Goal: Check status: Check status

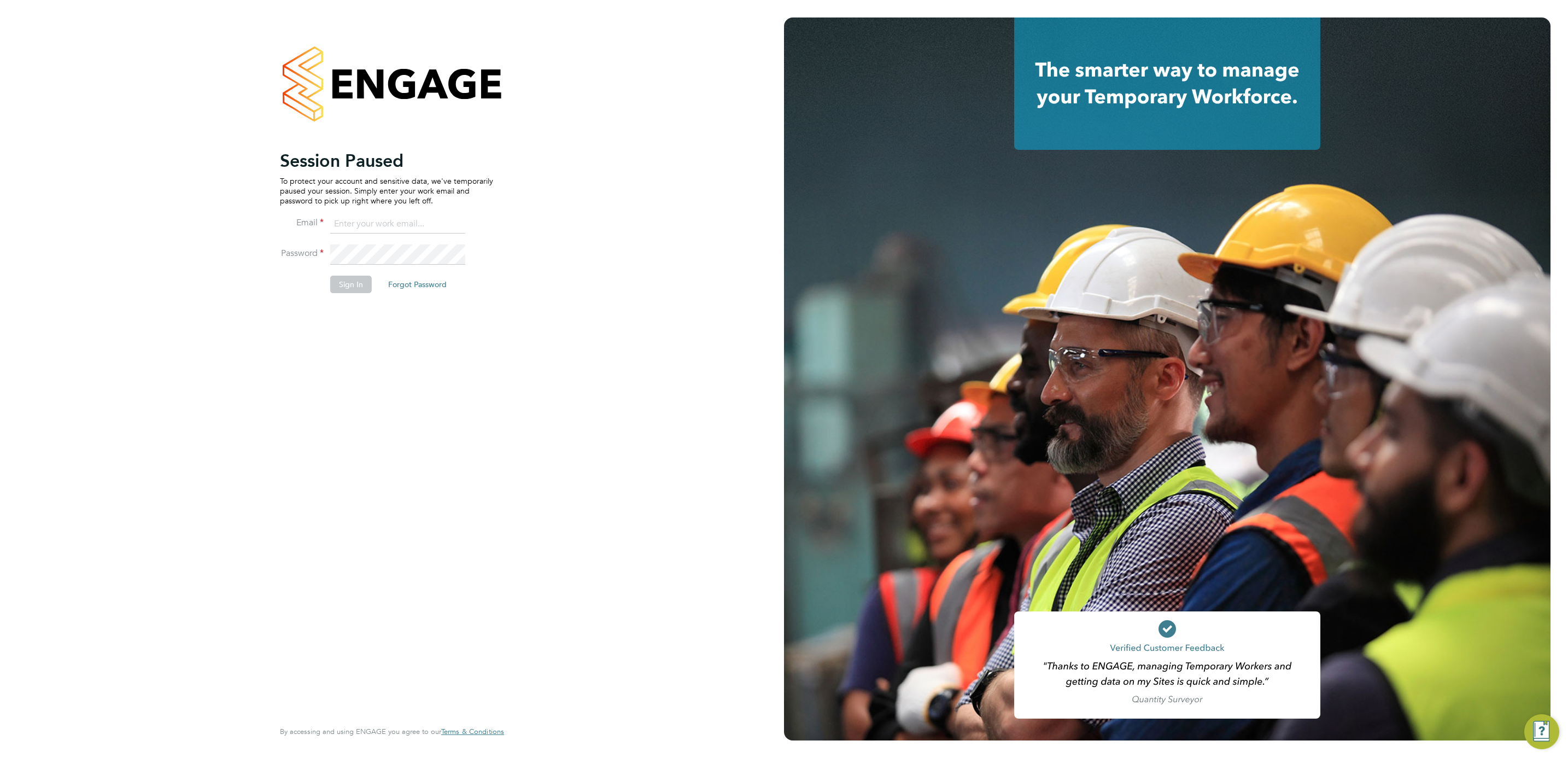
type input "Nikki.Hobden@cpplc.com"
click at [340, 290] on button "Sign In" at bounding box center [351, 284] width 41 height 18
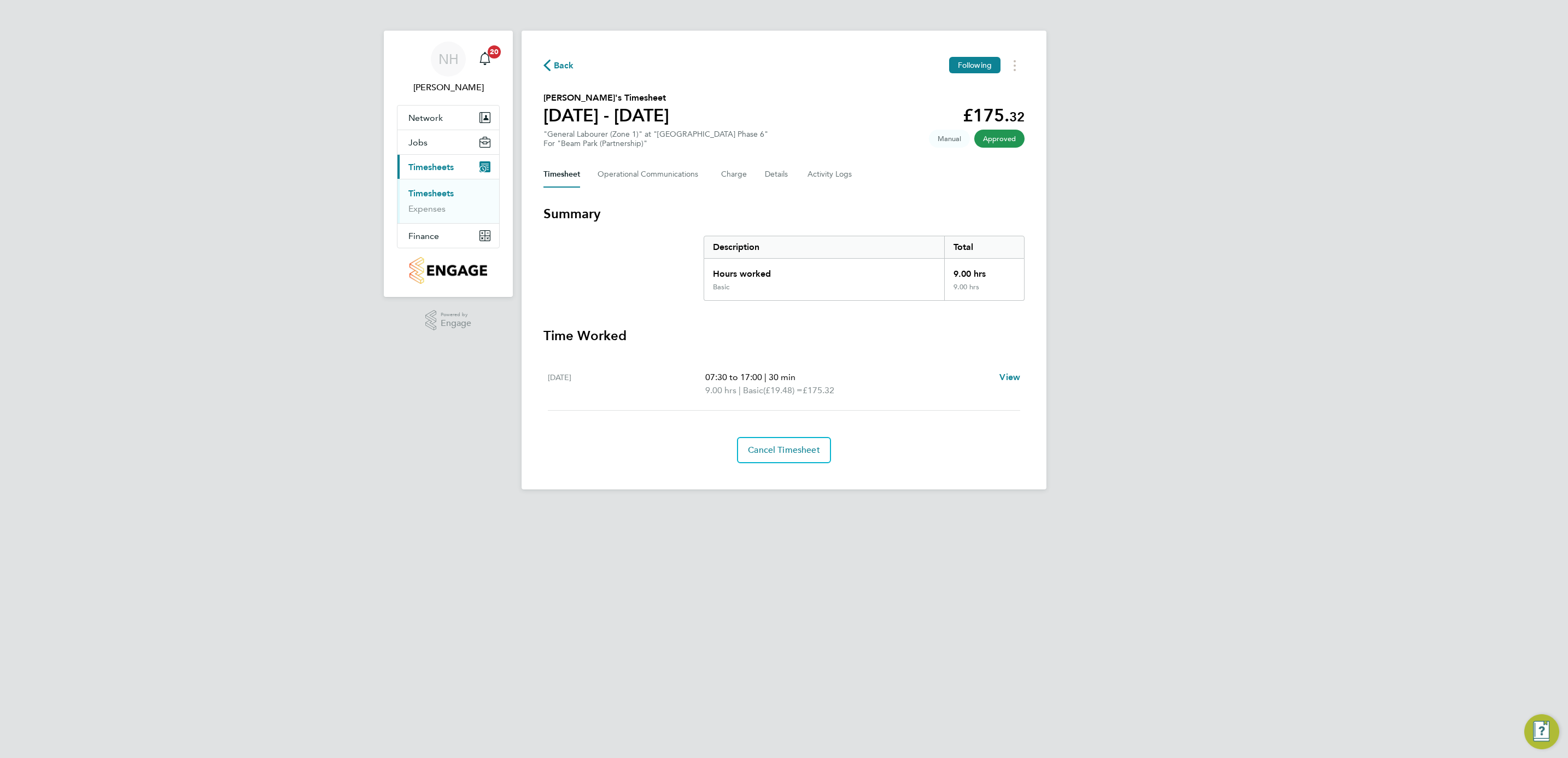
click at [567, 64] on span "Back" at bounding box center [564, 66] width 20 height 13
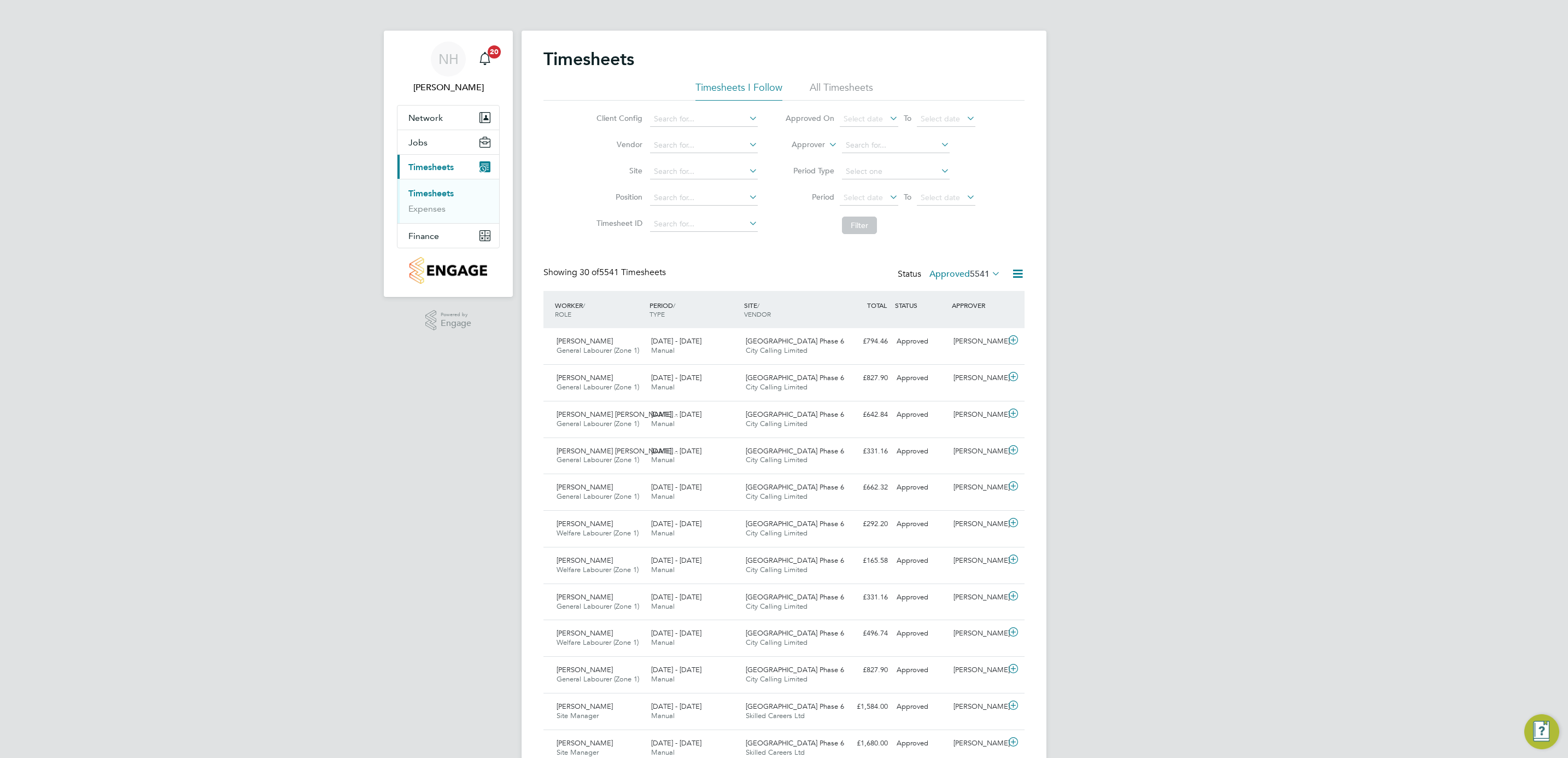
click at [945, 275] on label "Approved 5541" at bounding box center [965, 274] width 71 height 11
click at [948, 319] on li "Submitted" at bounding box center [950, 325] width 51 height 15
